Goal: Use online tool/utility: Utilize a website feature to perform a specific function

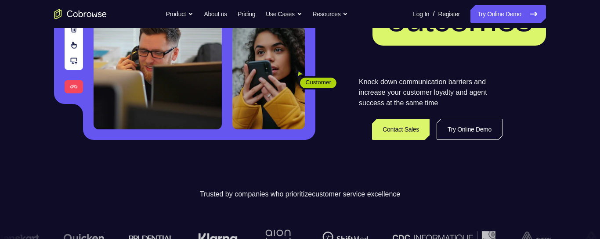
scroll to position [160, 0]
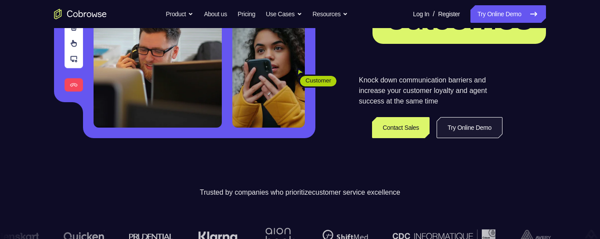
click at [489, 121] on link "Try Online Demo" at bounding box center [469, 127] width 66 height 21
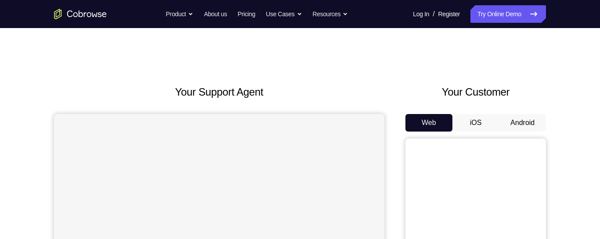
click at [521, 106] on div at bounding box center [521, 106] width 0 height 0
click at [529, 124] on button "Android" at bounding box center [522, 123] width 47 height 18
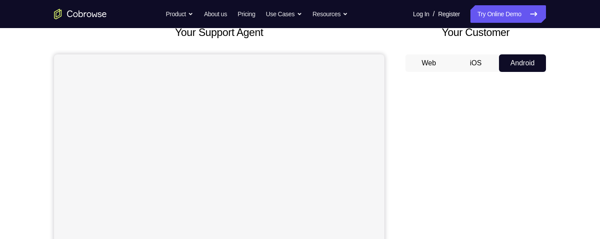
scroll to position [54, 0]
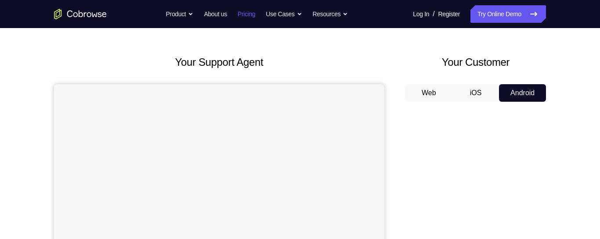
scroll to position [0, 0]
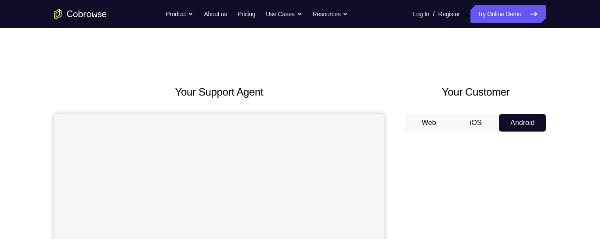
click at [479, 126] on button "iOS" at bounding box center [475, 123] width 47 height 18
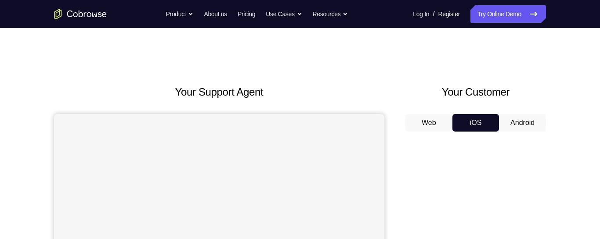
click at [438, 115] on button "Web" at bounding box center [428, 123] width 47 height 18
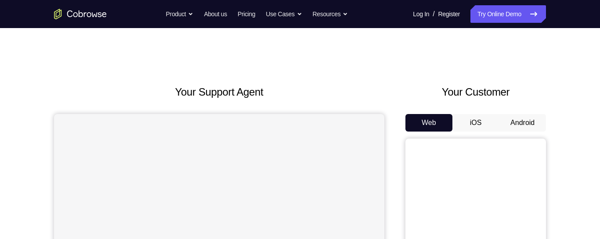
scroll to position [3, 0]
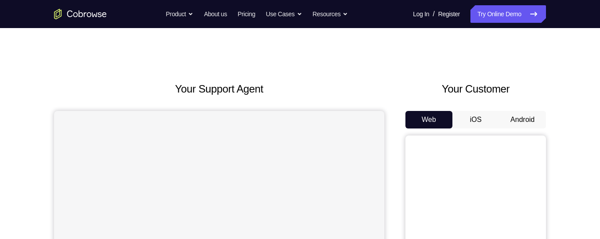
click at [522, 121] on button "Android" at bounding box center [522, 120] width 47 height 18
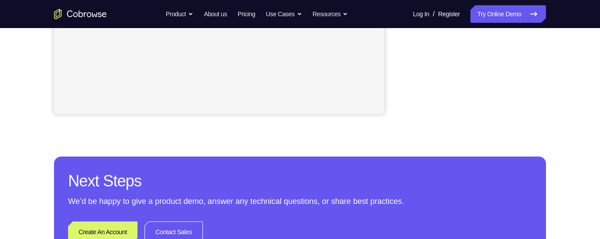
scroll to position [294, 0]
